Goal: Contribute content: Add original content to the website for others to see

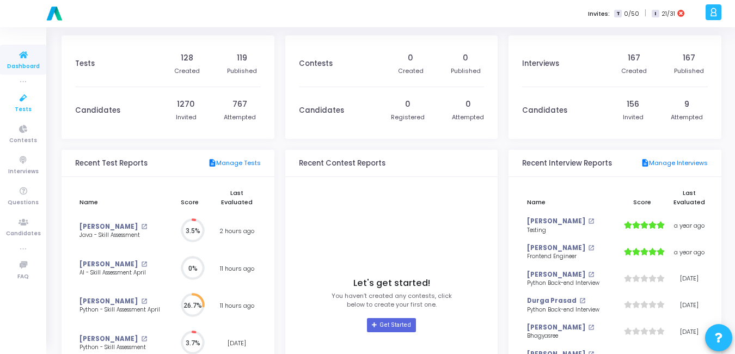
click at [23, 103] on icon at bounding box center [23, 98] width 23 height 14
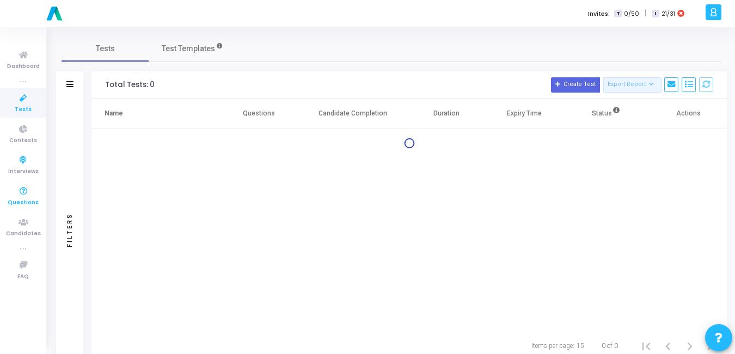
click at [17, 198] on span "Questions" at bounding box center [23, 202] width 31 height 9
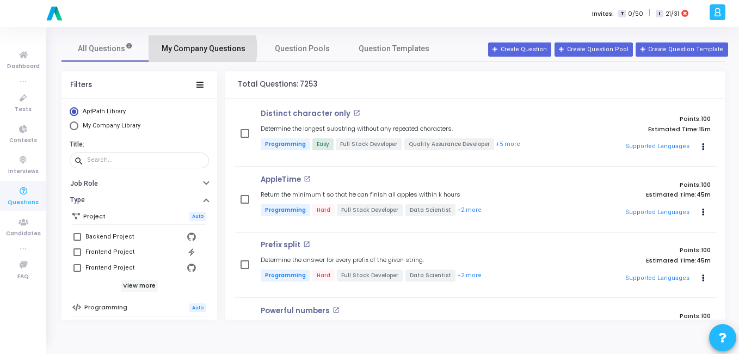
click at [201, 49] on span "My Company Questions" at bounding box center [204, 48] width 84 height 11
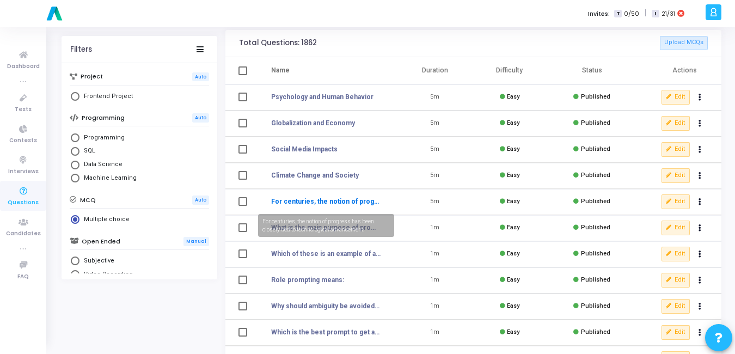
scroll to position [42, 0]
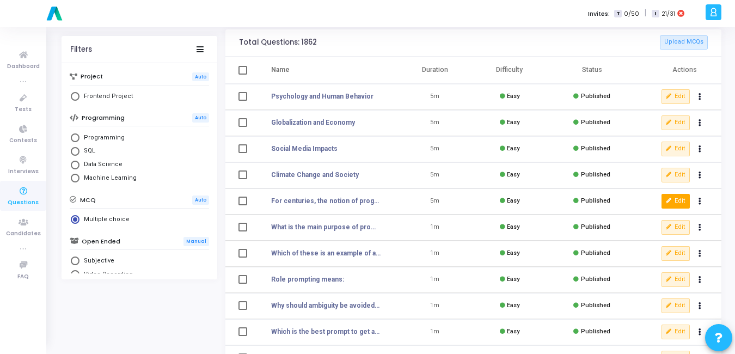
click at [676, 201] on button "Edit" at bounding box center [675, 201] width 28 height 14
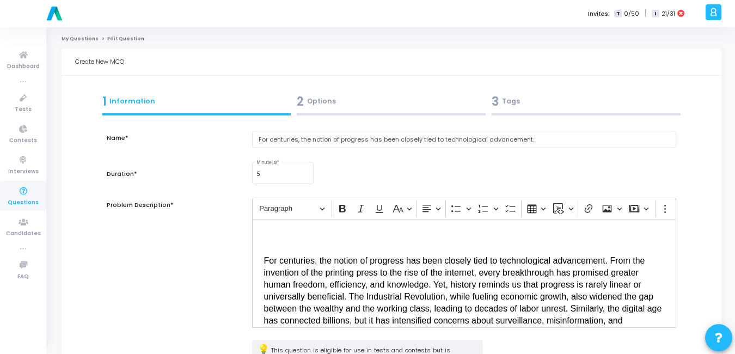
click at [314, 101] on div "2 Options" at bounding box center [391, 102] width 189 height 18
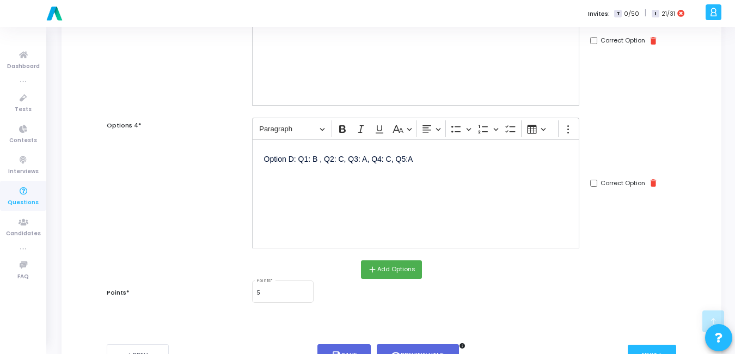
scroll to position [468, 0]
